Goal: Information Seeking & Learning: Learn about a topic

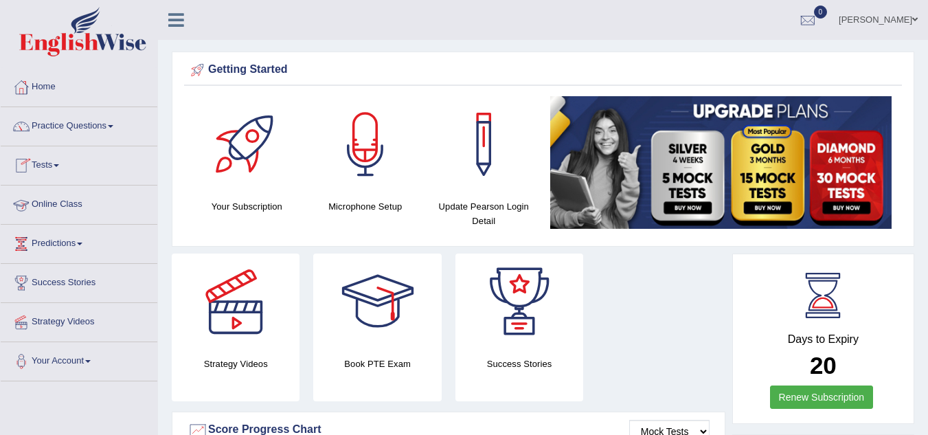
click at [91, 200] on link "Online Class" at bounding box center [79, 203] width 157 height 34
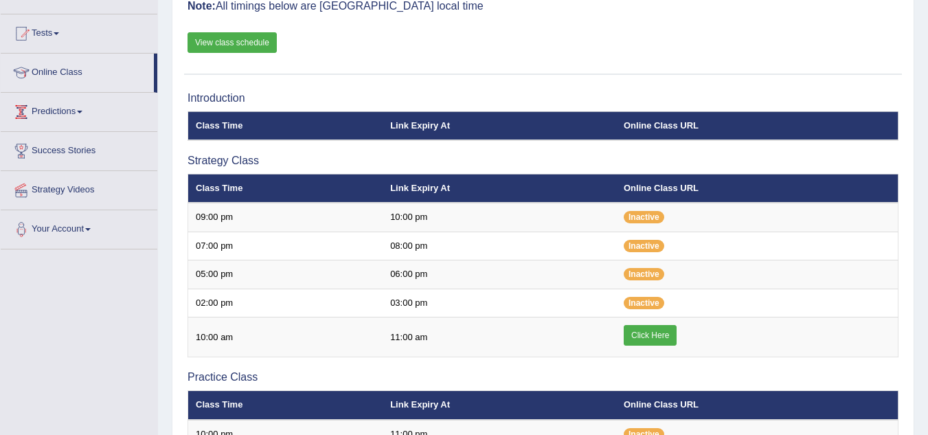
scroll to position [206, 0]
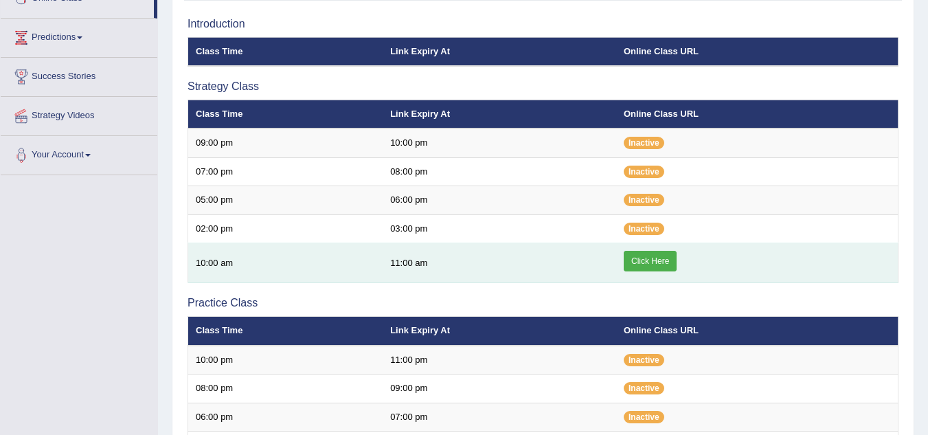
click at [651, 262] on link "Click Here" at bounding box center [650, 261] width 53 height 21
